Goal: Book appointment/travel/reservation

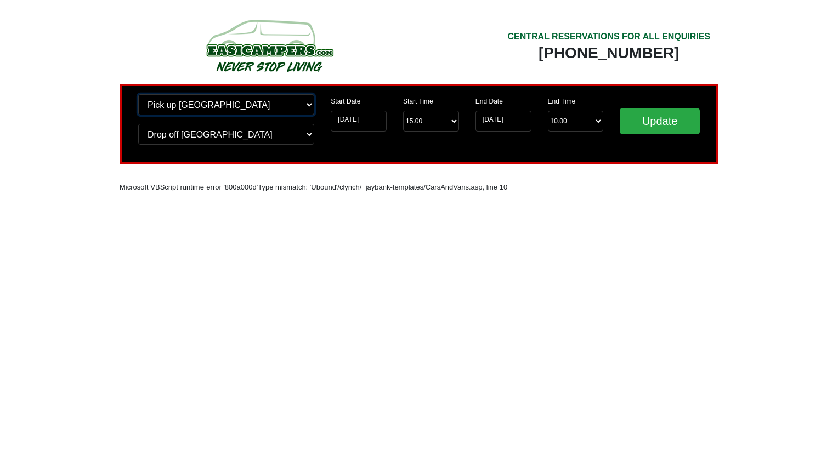
click at [308, 103] on select "Change pick up location? Pick up Edinburgh Birmingham Airport Blackburn Lancash…" at bounding box center [226, 104] width 176 height 21
select select "LPL"
click at [138, 94] on select "Change pick up location? Pick up Edinburgh Birmingham Airport Blackburn Lancash…" at bounding box center [226, 104] width 176 height 21
click at [307, 133] on select "Change drop off location? Drop off Edinburgh Birmingham Airport Blackburn Lanca…" at bounding box center [226, 134] width 176 height 21
select select "LPL"
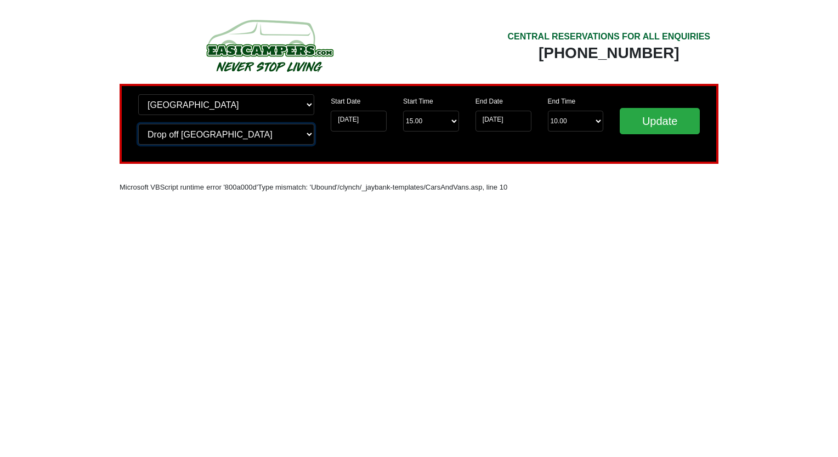
click at [138, 124] on select "Change drop off location? Drop off Edinburgh Birmingham Airport Blackburn Lanca…" at bounding box center [226, 134] width 176 height 21
click at [379, 121] on input "[DATE]" at bounding box center [359, 121] width 56 height 21
click at [378, 120] on input "[DATE]" at bounding box center [359, 121] width 56 height 21
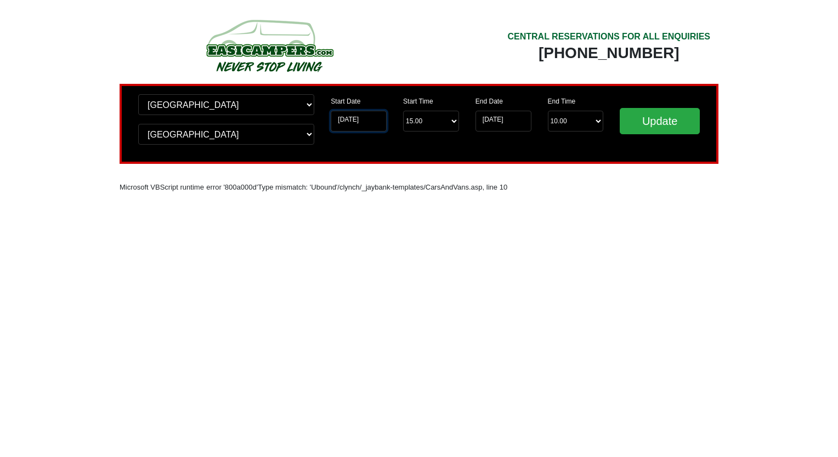
click at [379, 117] on input "[DATE]" at bounding box center [359, 121] width 56 height 21
click at [376, 120] on input "[DATE]" at bounding box center [359, 121] width 56 height 21
click at [377, 120] on input "[DATE]" at bounding box center [359, 121] width 56 height 21
click at [660, 117] on input "Update" at bounding box center [660, 121] width 80 height 26
click at [374, 122] on input "[DATE]" at bounding box center [359, 121] width 56 height 21
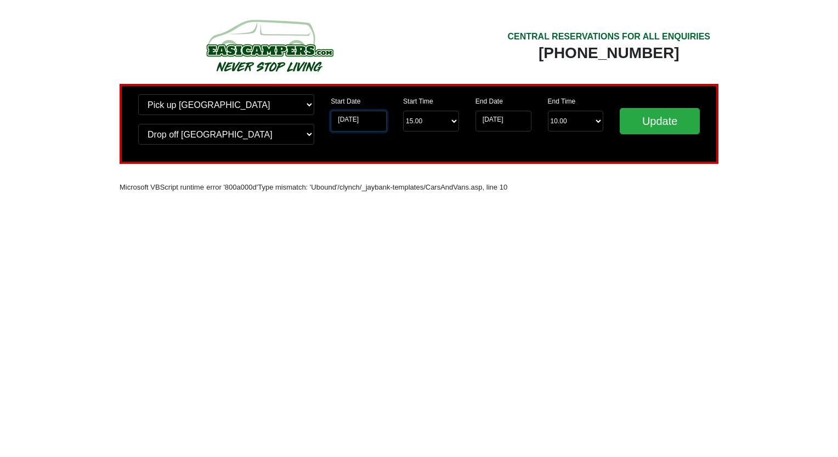
click at [376, 122] on input "[DATE]" at bounding box center [359, 121] width 56 height 21
drag, startPoint x: 379, startPoint y: 120, endPoint x: 323, endPoint y: 121, distance: 56.5
click at [323, 121] on div "Start Date 02-09-2025" at bounding box center [358, 117] width 72 height 46
drag, startPoint x: 323, startPoint y: 121, endPoint x: 377, endPoint y: 120, distance: 54.3
click at [377, 120] on input "[DATE]" at bounding box center [359, 121] width 56 height 21
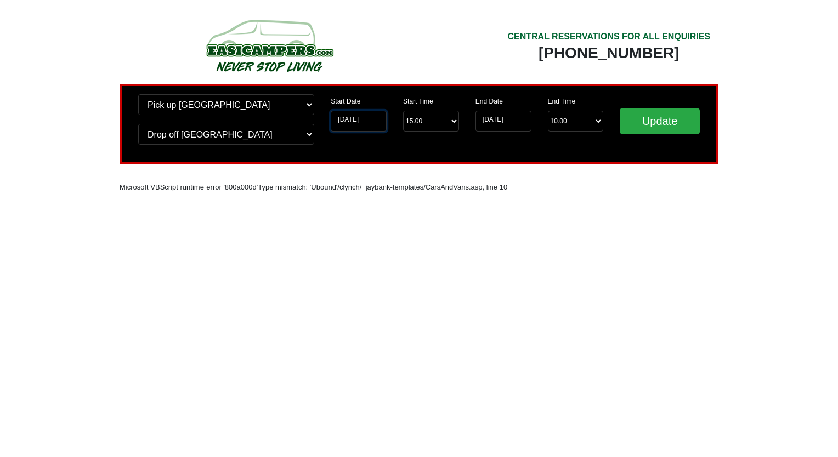
click at [376, 122] on input "[DATE]" at bounding box center [359, 121] width 56 height 21
click at [656, 123] on input "Update" at bounding box center [660, 121] width 80 height 26
click at [645, 127] on input "Update" at bounding box center [660, 121] width 80 height 26
click at [310, 103] on select "Change pick up location? Pick up Edinburgh Birmingham Airport Blackburn Lancash…" at bounding box center [226, 104] width 176 height 21
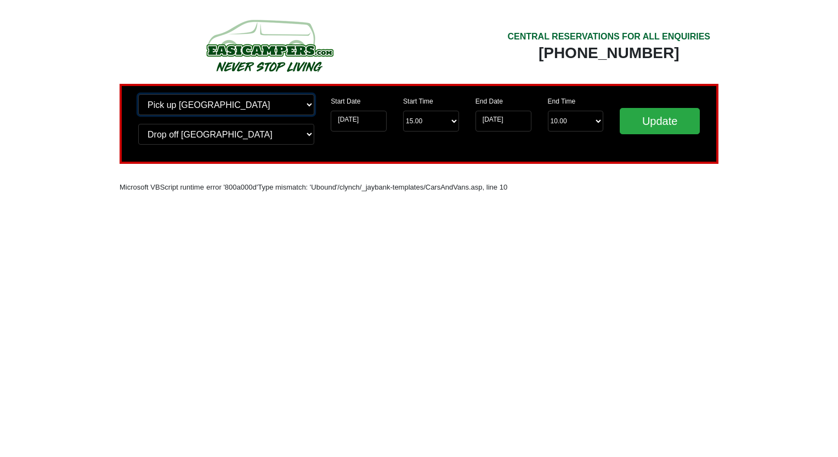
select select "LPL"
click at [138, 94] on select "Change pick up location? Pick up Edinburgh Birmingham Airport Blackburn Lancash…" at bounding box center [226, 104] width 176 height 21
click at [311, 133] on select "Change drop off location? Drop off Edinburgh Birmingham Airport Blackburn Lanca…" at bounding box center [226, 134] width 176 height 21
select select "LPL"
click at [138, 124] on select "Change drop off location? Drop off Edinburgh Birmingham Airport Blackburn Lanca…" at bounding box center [226, 134] width 176 height 21
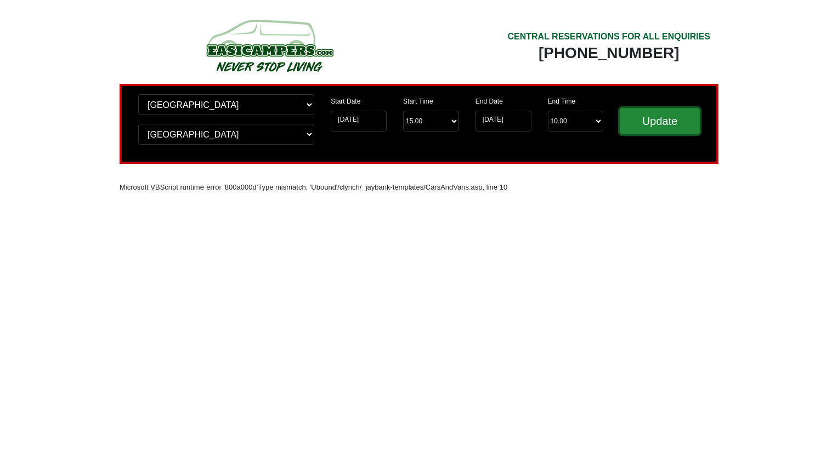
click at [656, 123] on input "Update" at bounding box center [660, 121] width 80 height 26
